Goal: Use online tool/utility: Use online tool/utility

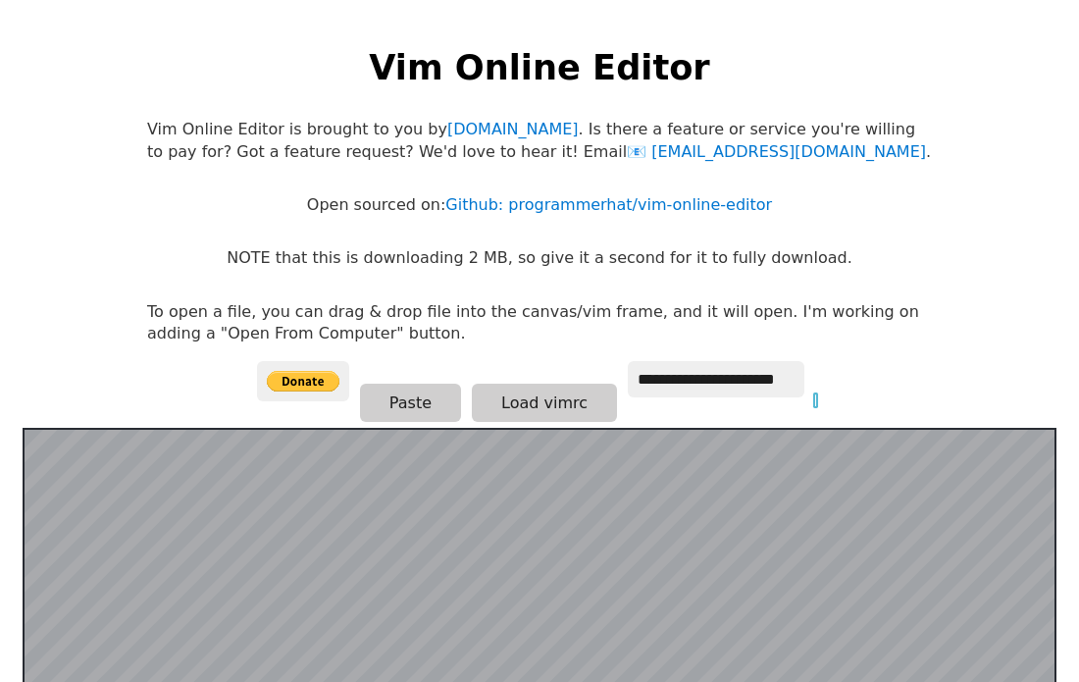
scroll to position [383, 0]
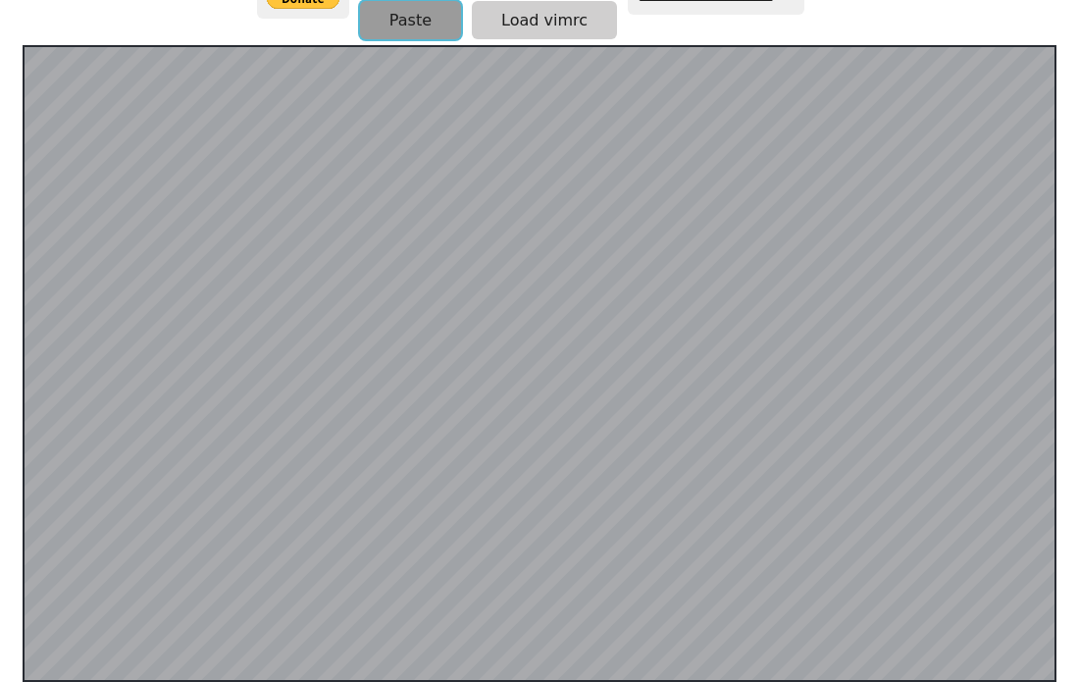
click at [384, 22] on button "Paste" at bounding box center [410, 20] width 101 height 38
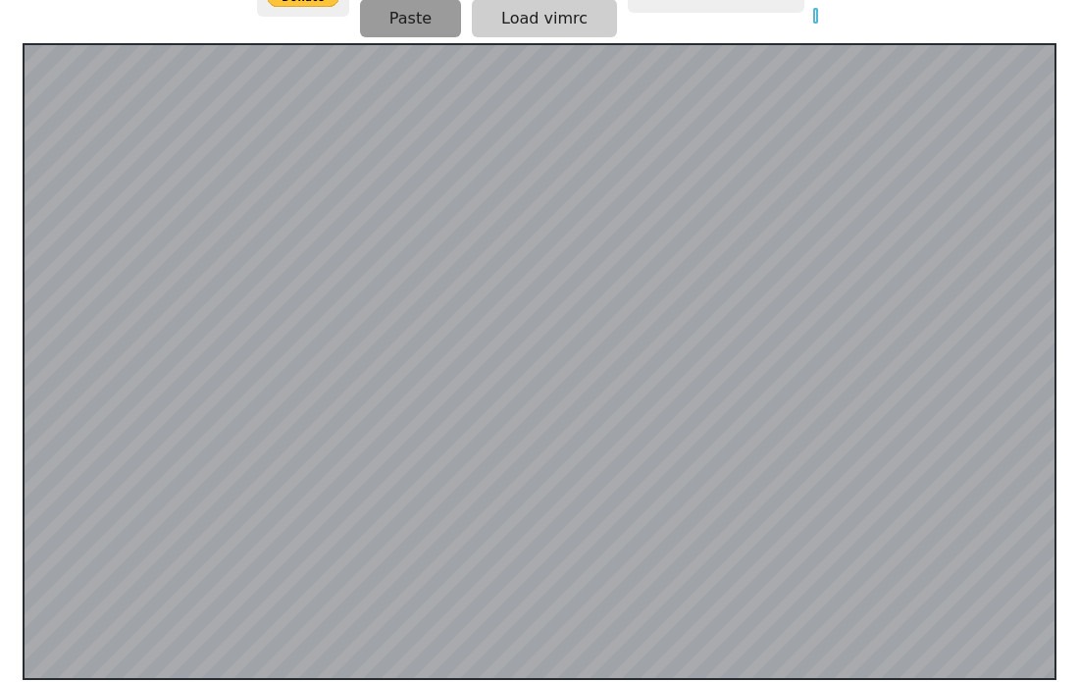
scroll to position [0, 4]
type input "*"
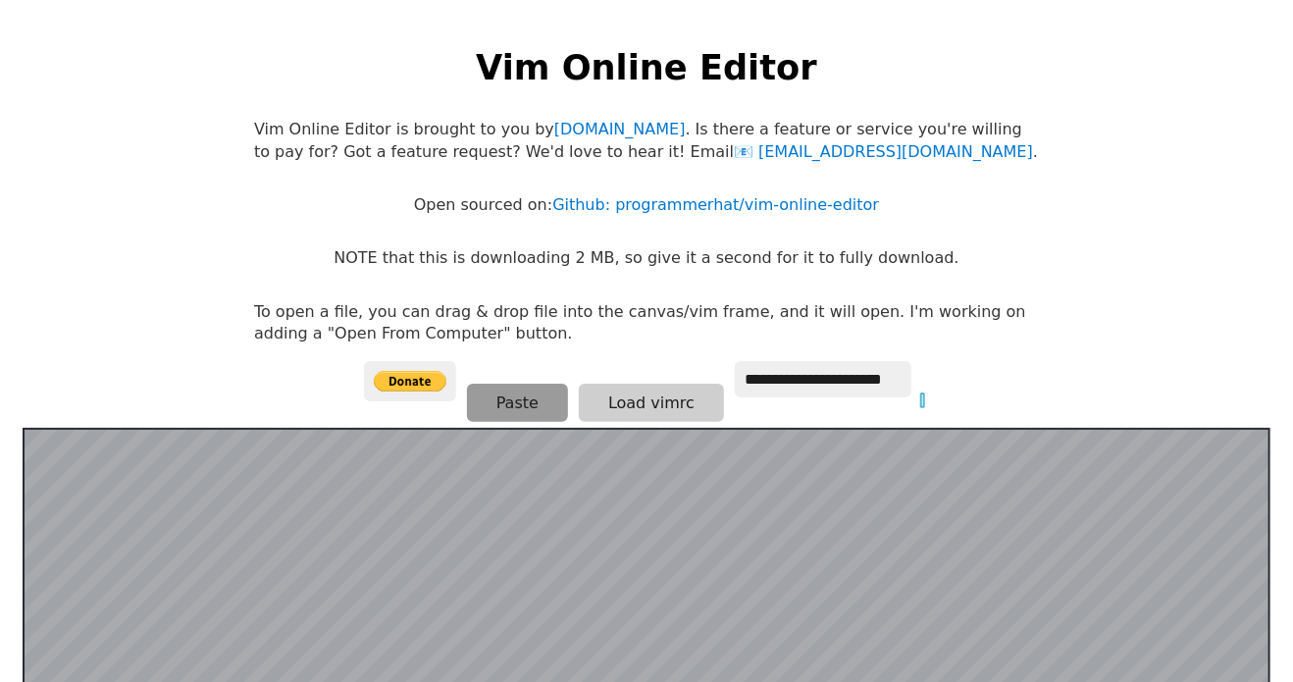
scroll to position [383, 0]
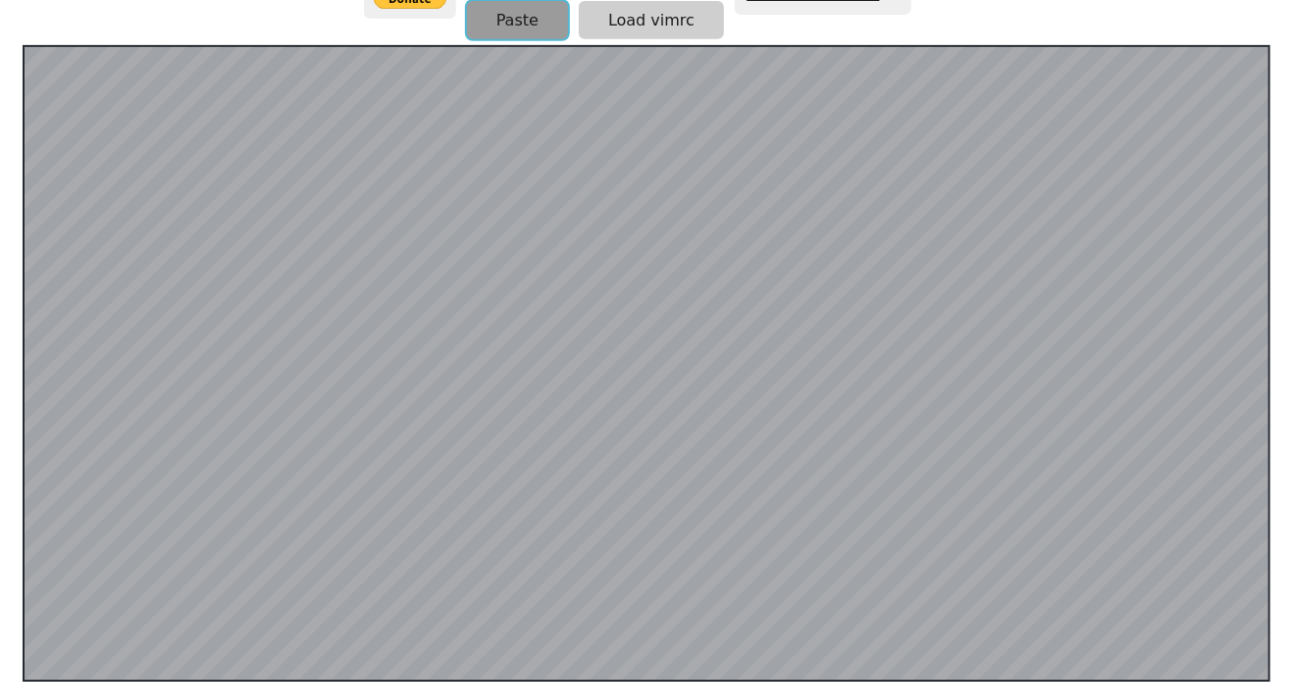
click at [471, 29] on button "Paste" at bounding box center [517, 20] width 101 height 38
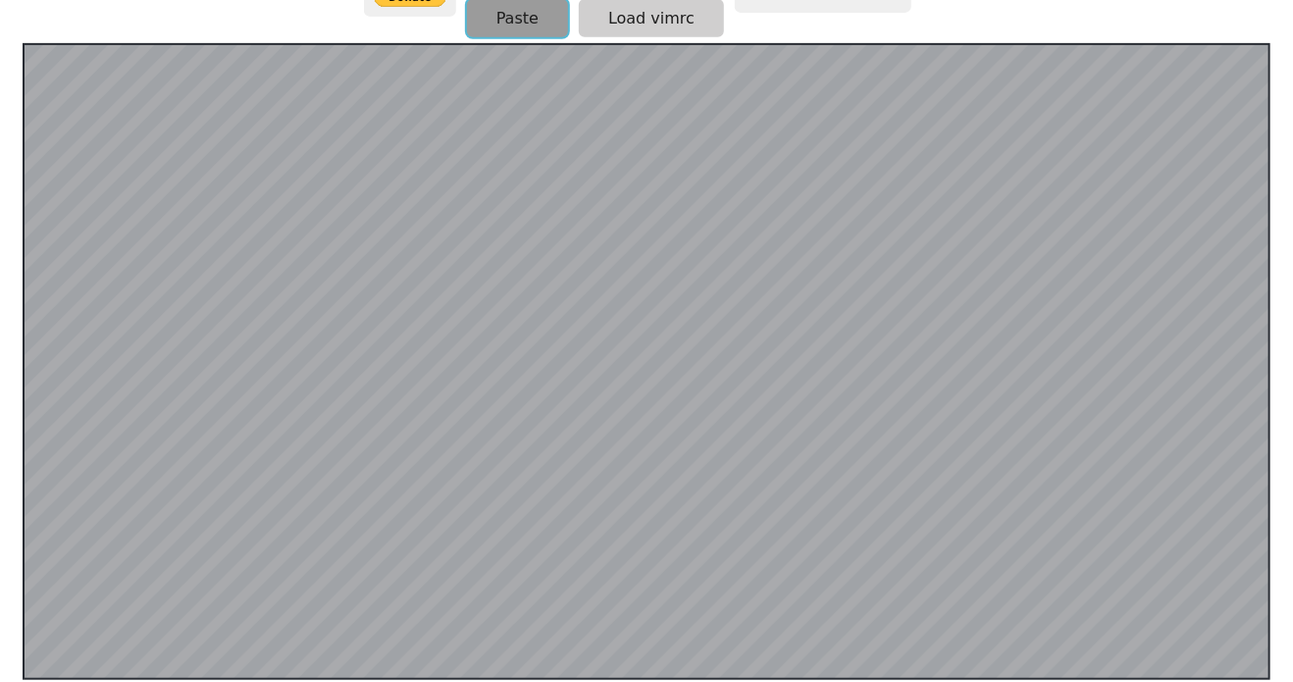
click at [512, 7] on button "Paste" at bounding box center [517, 18] width 101 height 38
